Goal: Task Accomplishment & Management: Manage account settings

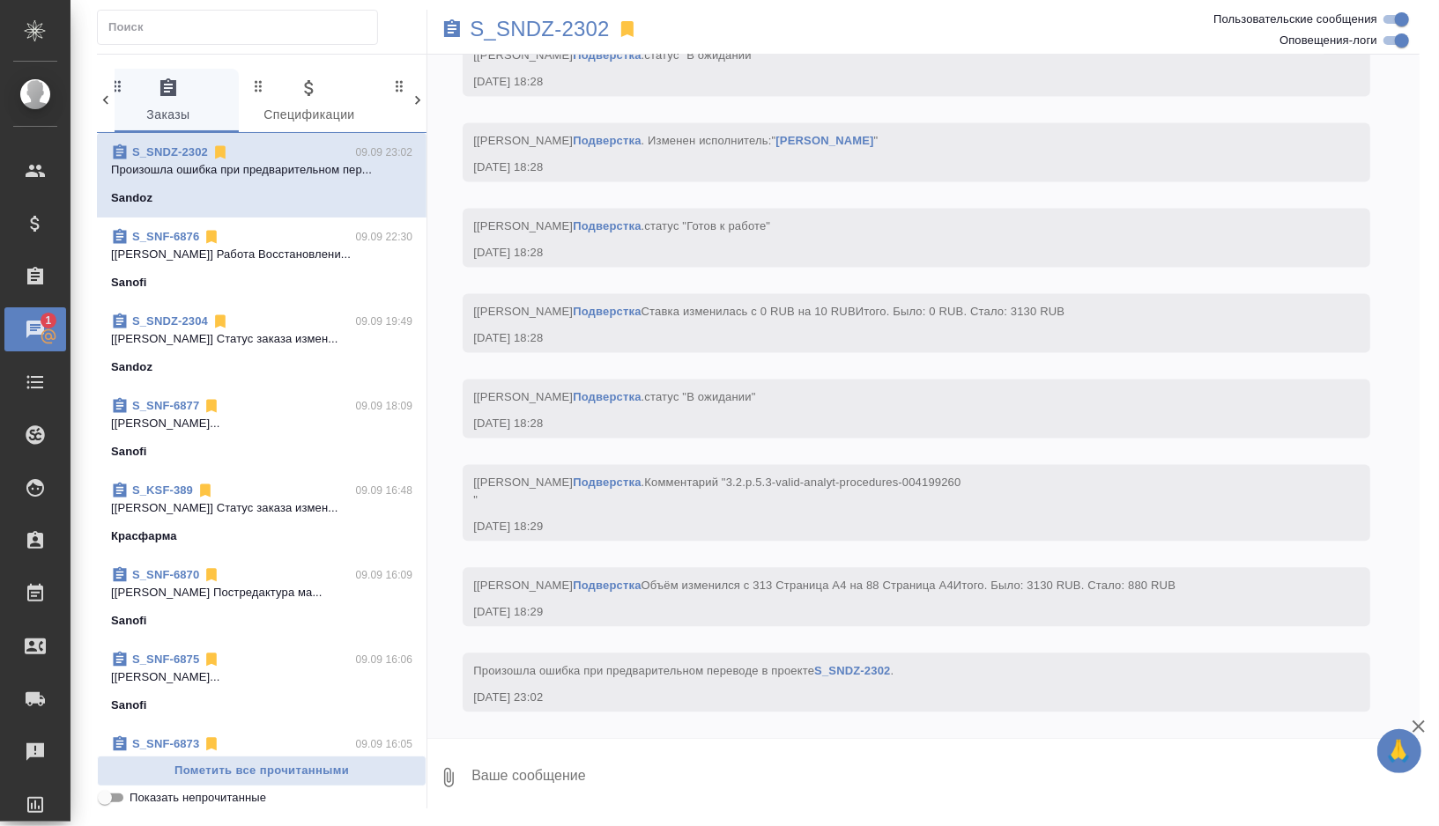
scroll to position [20589, 0]
click at [662, 237] on div "05.09, пятница [Кабаргина Анна] Клиент оставил комментарий: 05.09.25, 17:28 [Ка…" at bounding box center [923, 397] width 992 height 684
click at [566, 29] on p "S_SNDZ-2302" at bounding box center [540, 29] width 140 height 18
click at [518, 33] on p "S_SNDZ-2302" at bounding box center [540, 29] width 140 height 18
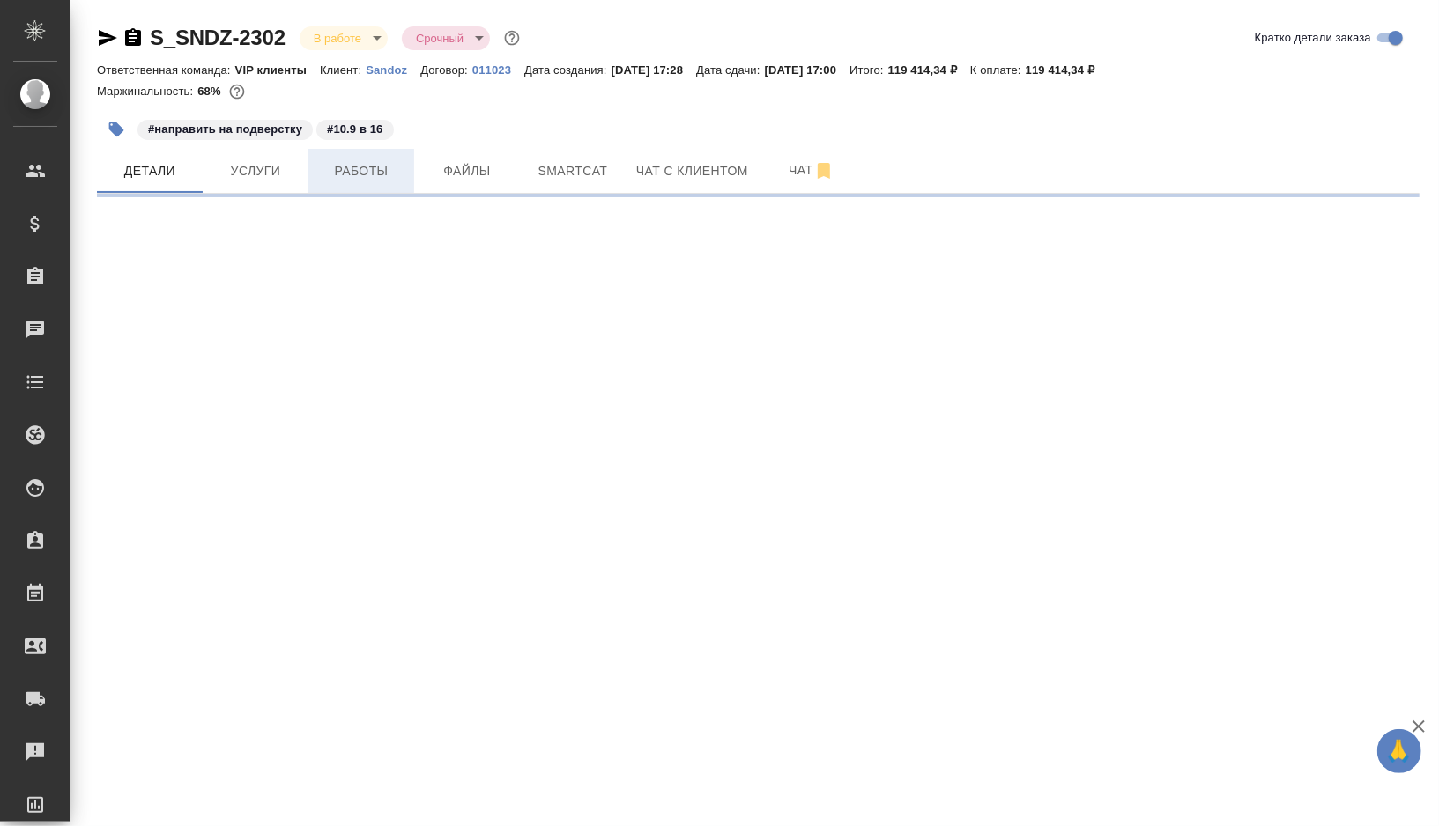
click at [364, 173] on span "Работы" at bounding box center [361, 171] width 85 height 22
select select "RU"
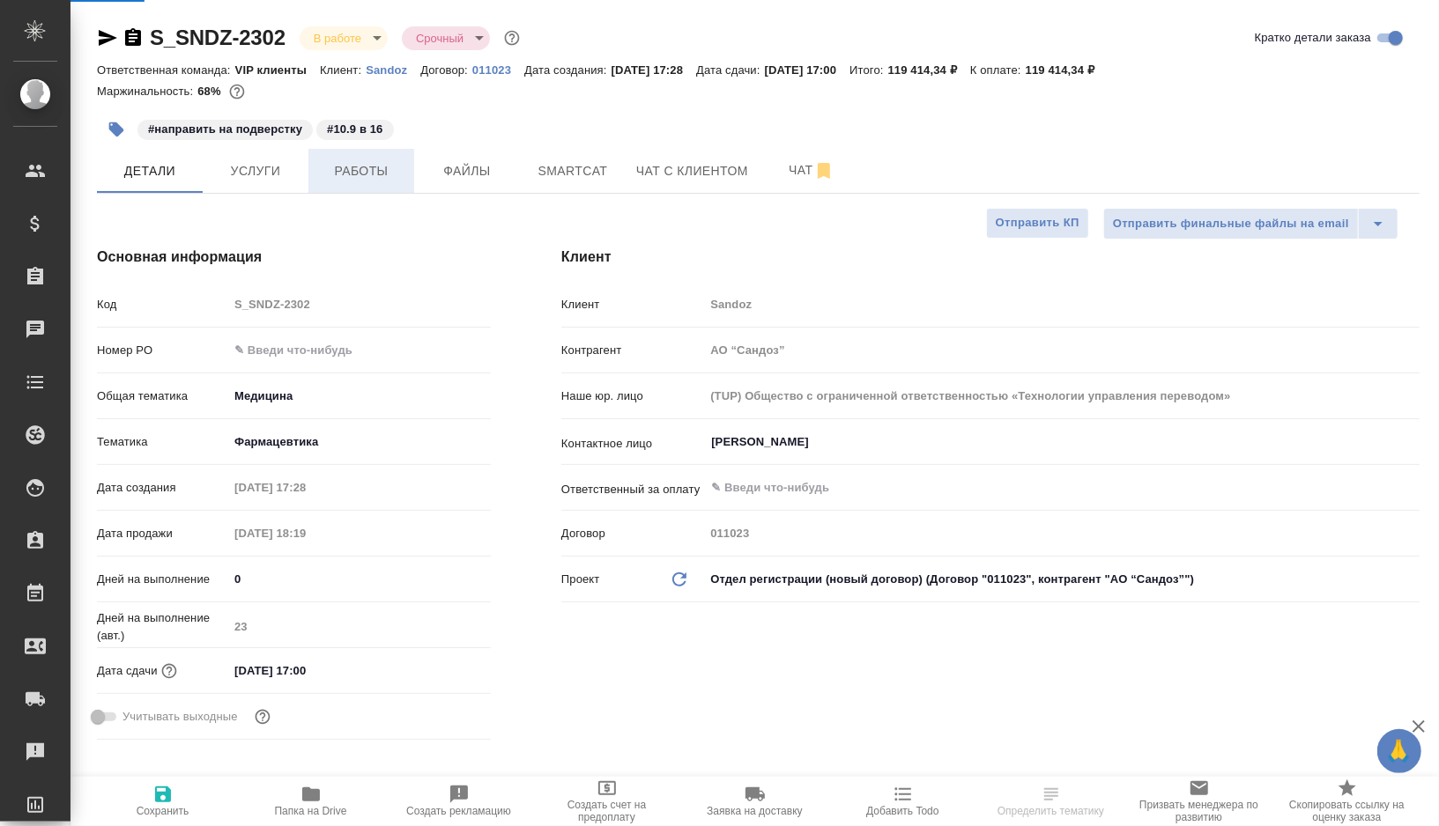
type textarea "x"
